Goal: Task Accomplishment & Management: Manage account settings

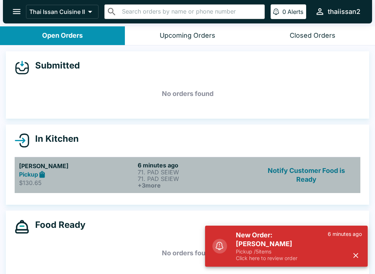
click at [76, 173] on div "Pickup" at bounding box center [77, 174] width 116 height 8
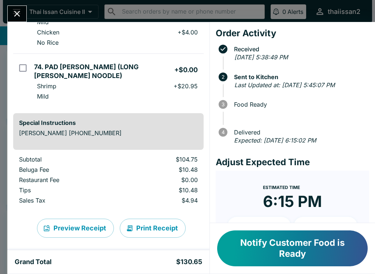
click at [150, 225] on button "Print Receipt" at bounding box center [153, 227] width 66 height 19
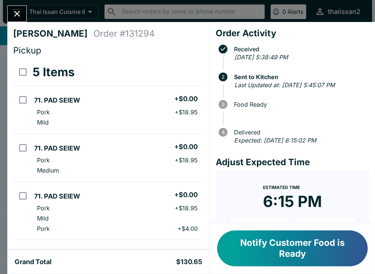
click at [12, 12] on icon "Close" at bounding box center [17, 14] width 10 height 10
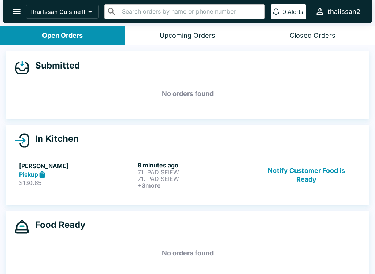
click at [309, 171] on button "Notify Customer Food is Ready" at bounding box center [305, 174] width 99 height 27
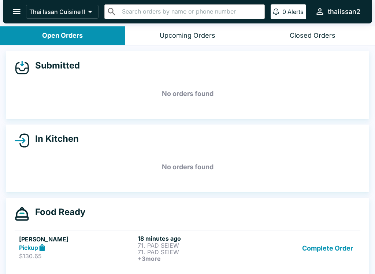
click at [104, 247] on div "Pickup" at bounding box center [77, 247] width 116 height 8
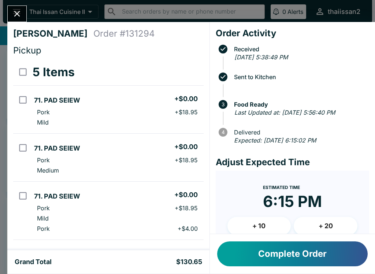
click at [16, 17] on icon "Close" at bounding box center [17, 14] width 10 height 10
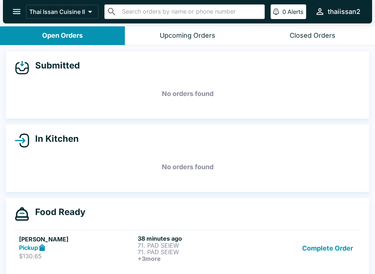
click at [331, 252] on button "Complete Order" at bounding box center [327, 247] width 57 height 27
